Goal: Navigation & Orientation: Go to known website

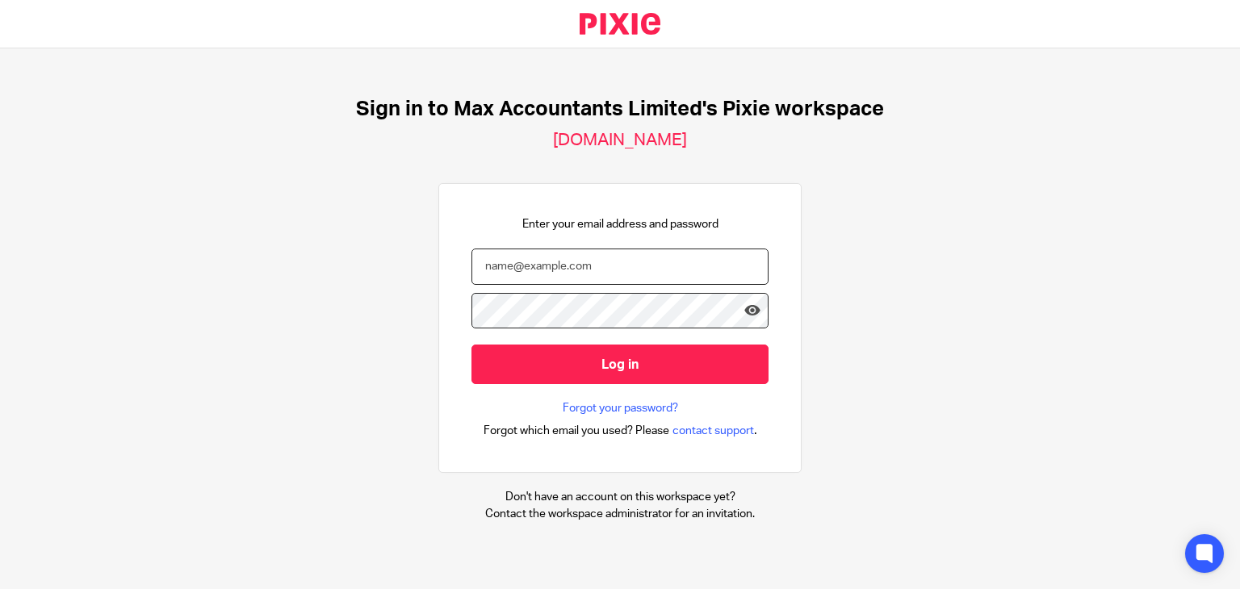
type input "nickyp@maxaccountants.co.uk"
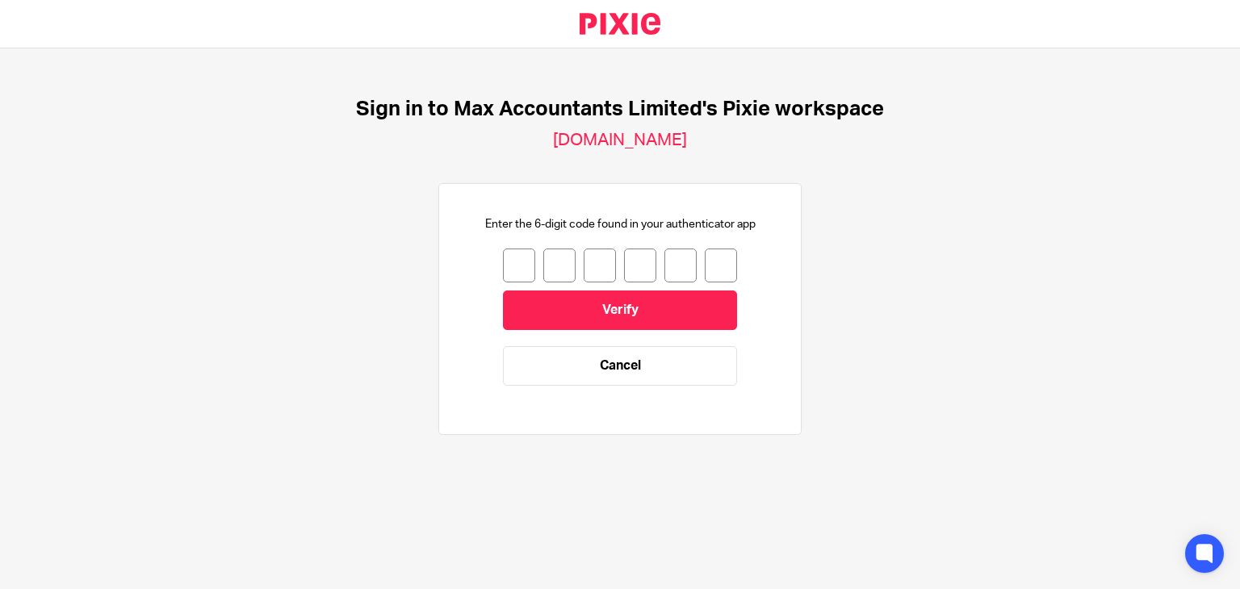
click at [508, 279] on input "number" at bounding box center [519, 266] width 32 height 34
type input "0"
click at [523, 265] on div "0" at bounding box center [620, 266] width 234 height 34
type input "6"
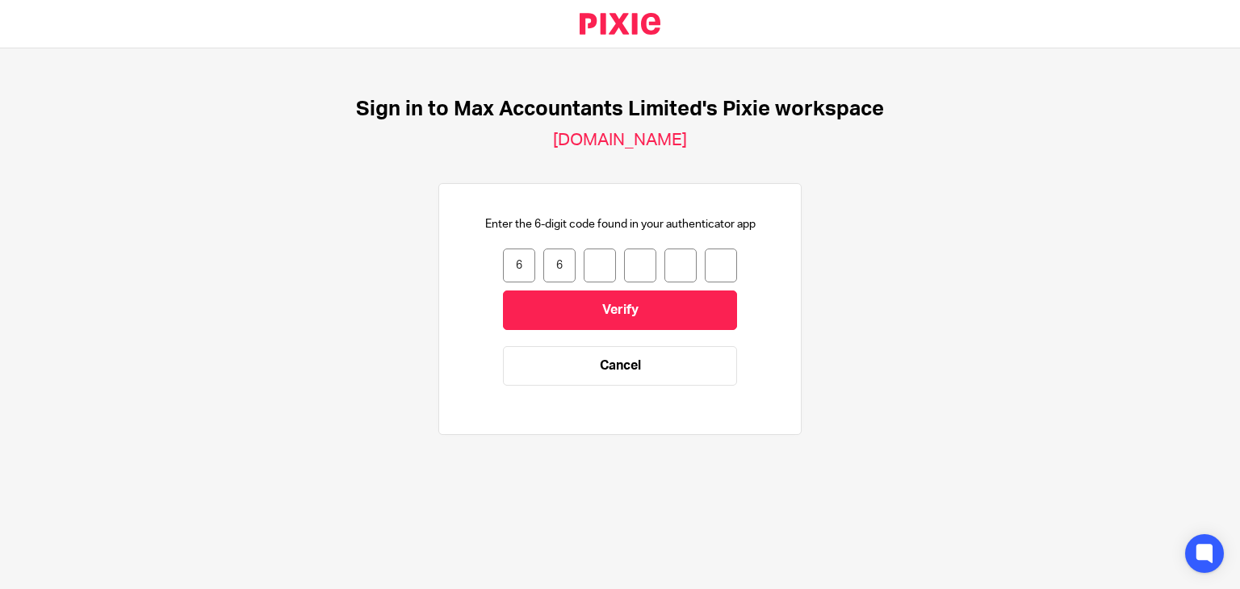
type input "8"
type input "6"
type input "8"
click at [669, 266] on input "8" at bounding box center [681, 266] width 32 height 34
type input "6"
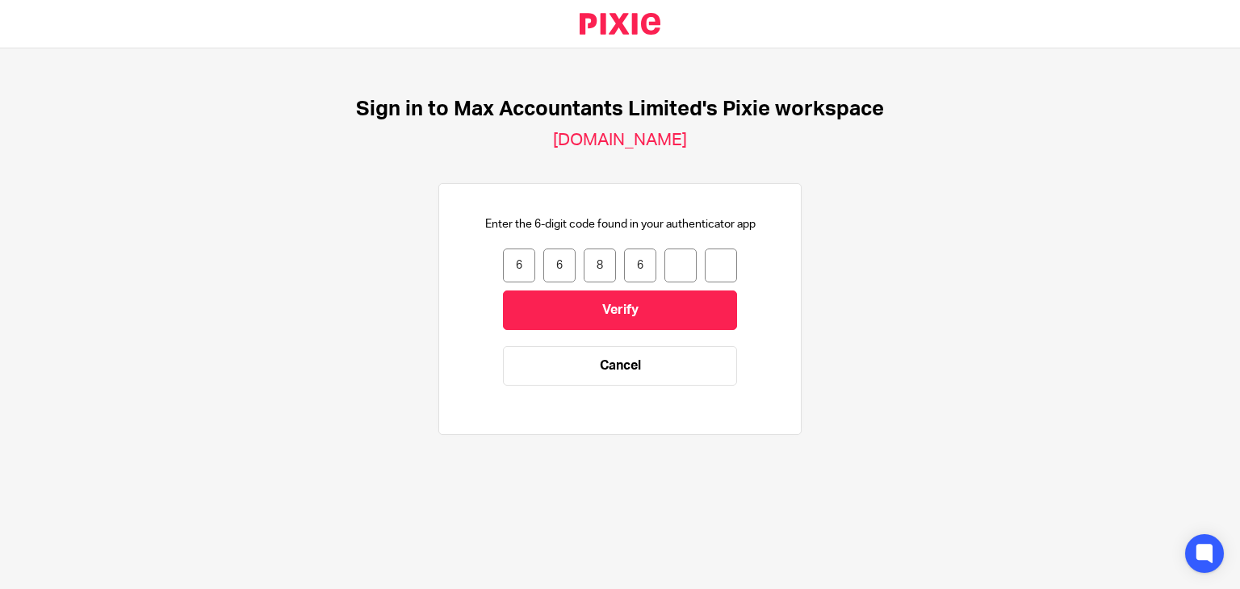
type input "9"
click at [671, 267] on input "9" at bounding box center [681, 266] width 32 height 34
type input "6"
type input "3"
type input "9"
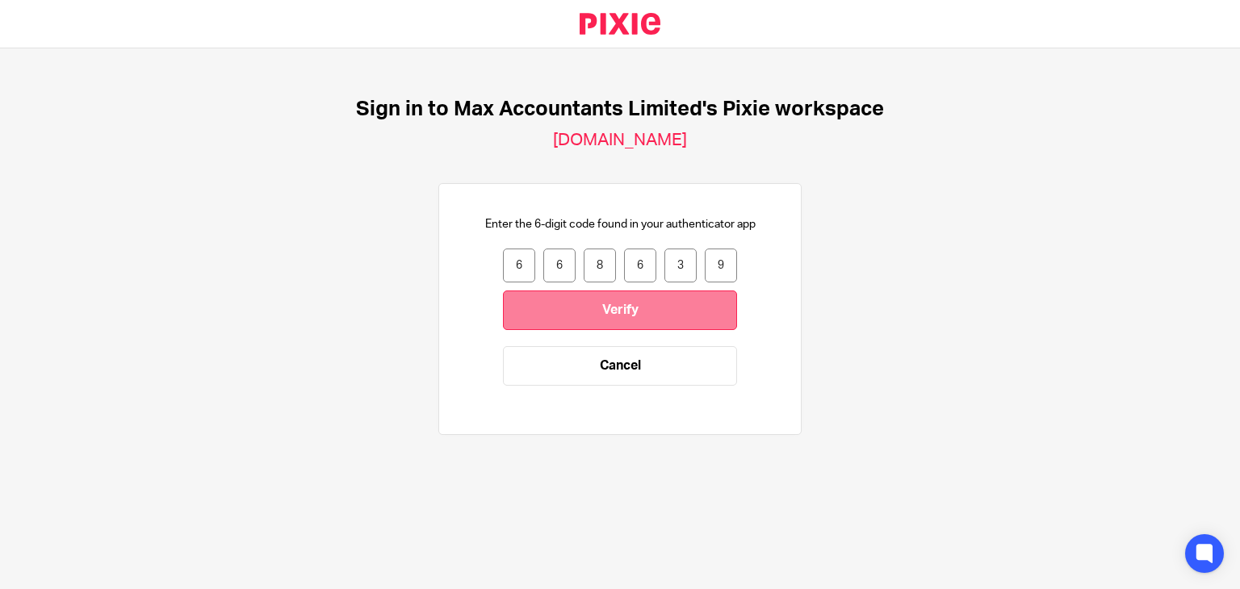
click at [624, 328] on input "Verify" at bounding box center [620, 311] width 234 height 40
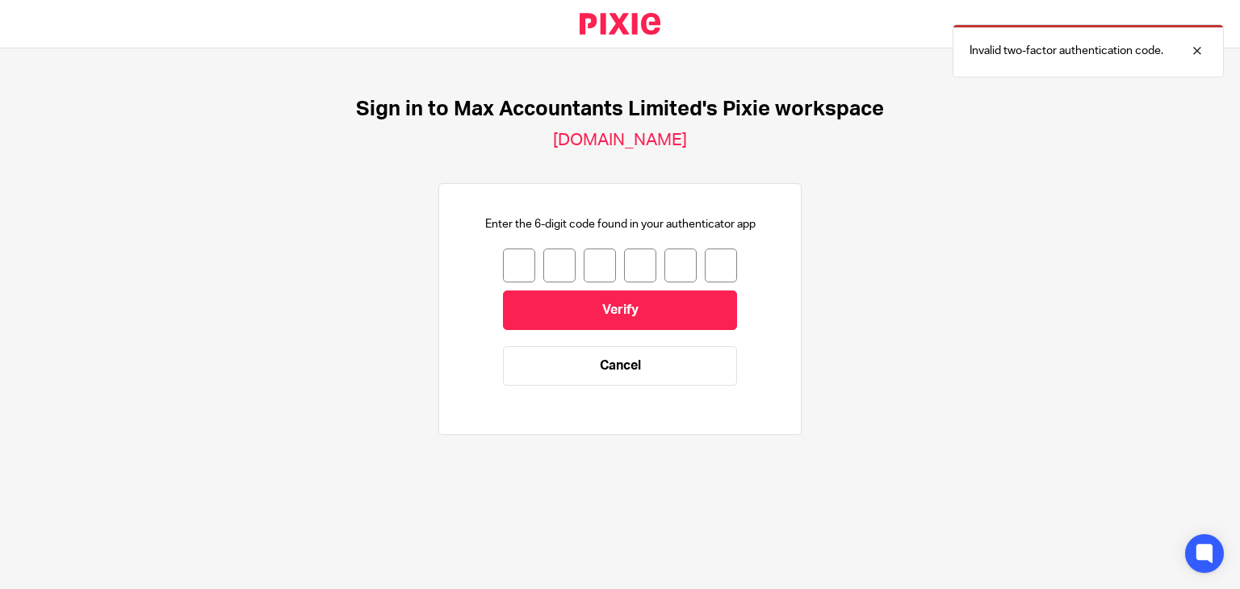
click at [507, 255] on input "number" at bounding box center [519, 266] width 32 height 34
type input "6"
type input "7"
type input "3"
type input "2"
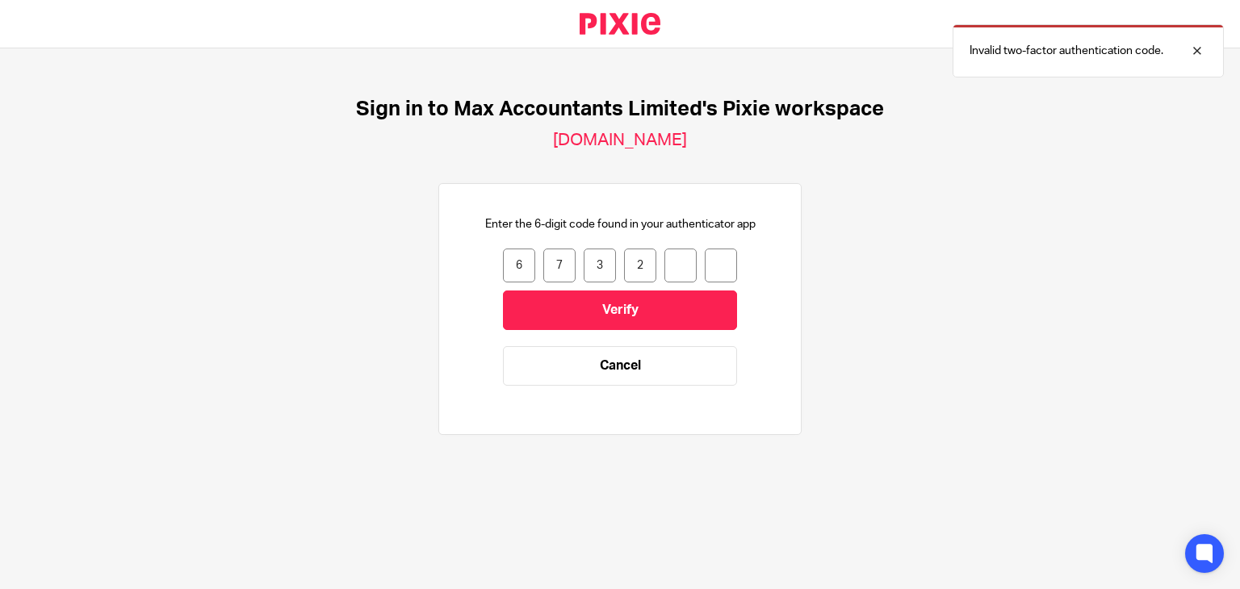
type input "5"
type input "0"
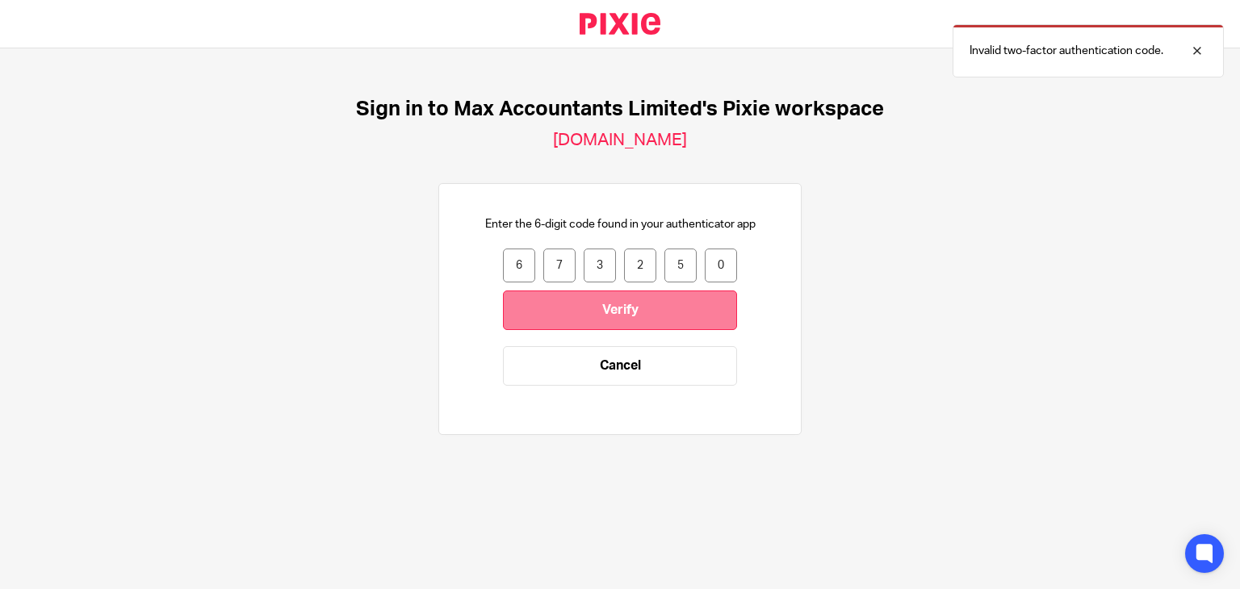
click at [559, 314] on input "Verify" at bounding box center [620, 311] width 234 height 40
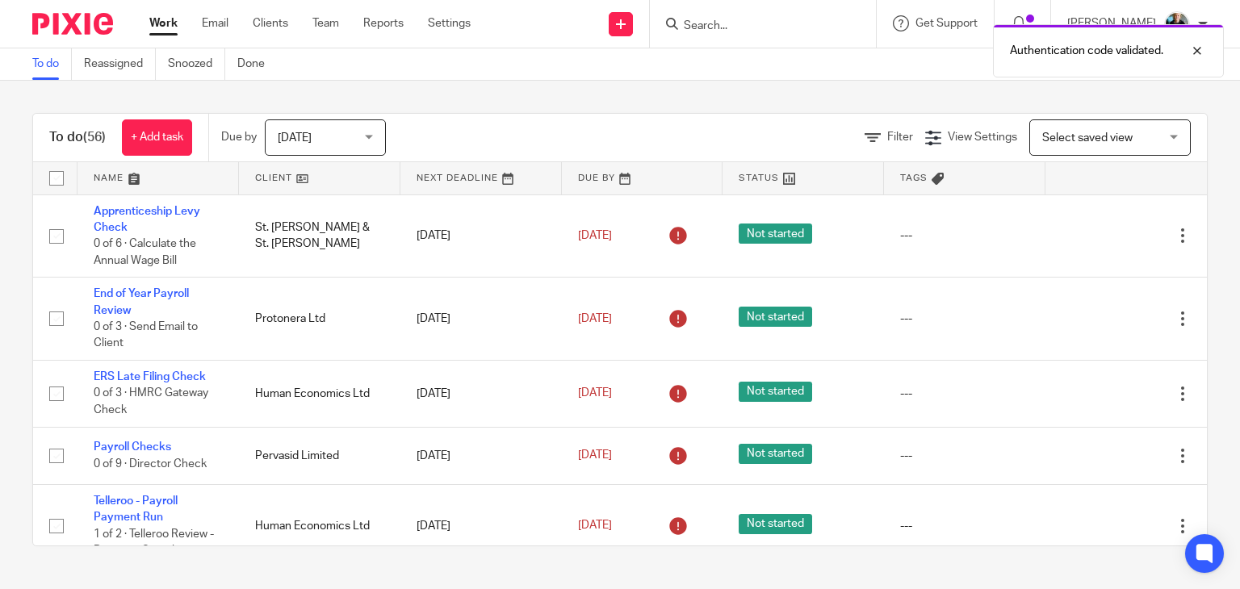
click at [727, 20] on div "Authentication code validated." at bounding box center [922, 46] width 604 height 61
click at [723, 31] on div "Authentication code validated." at bounding box center [922, 46] width 604 height 61
click at [714, 28] on div "Authentication code validated." at bounding box center [922, 46] width 604 height 61
click at [712, 28] on div "Authentication code validated." at bounding box center [922, 46] width 604 height 61
click at [717, 23] on input "Search" at bounding box center [754, 26] width 145 height 15
